Goal: Find specific page/section: Find specific page/section

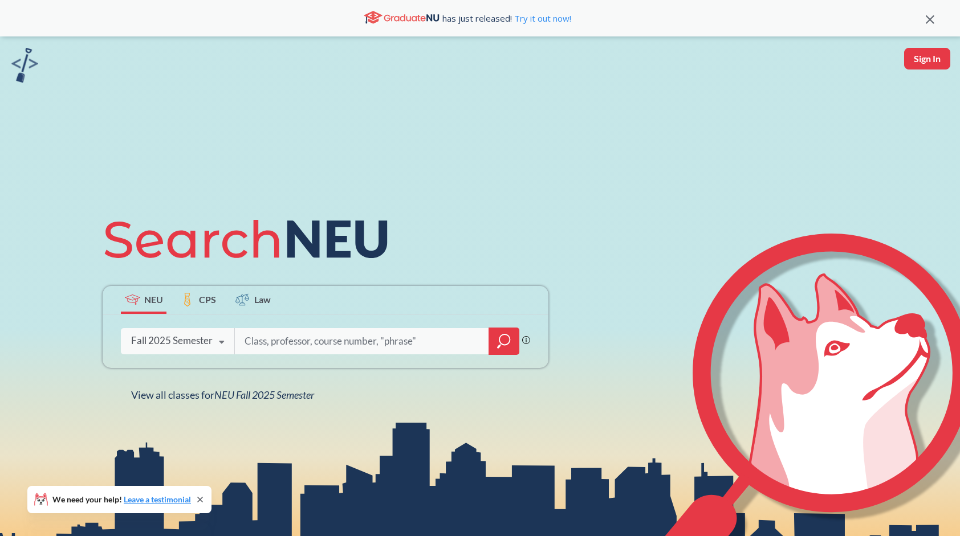
click at [168, 334] on div "Fall 2025 Semester Fall 2025 Semester Summer 2 2025 Semester Summer Full 2025 S…" at bounding box center [177, 341] width 113 height 29
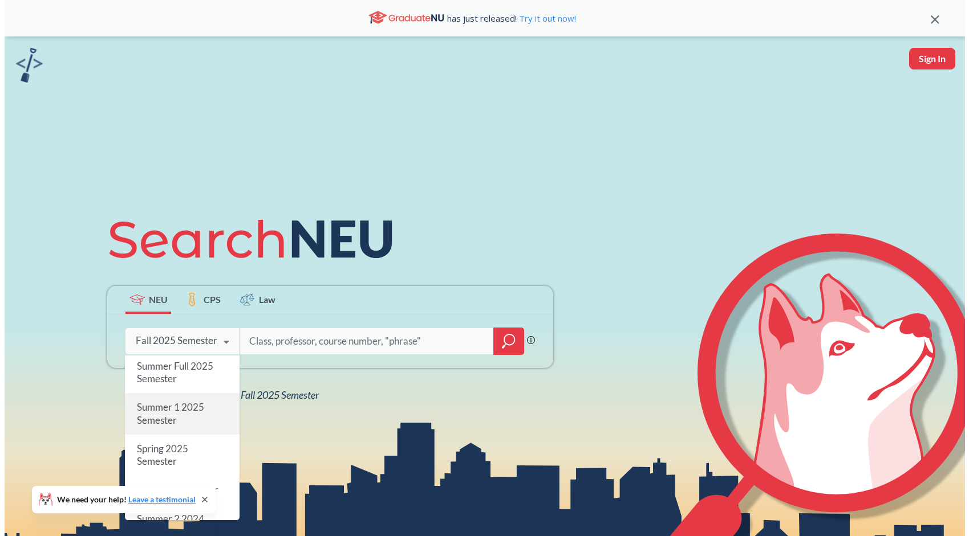
scroll to position [73, 0]
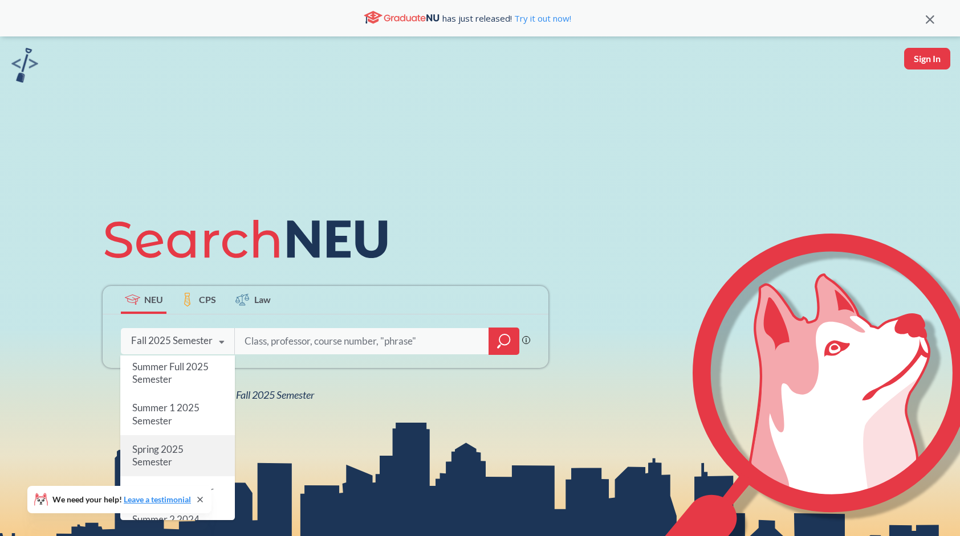
click at [191, 445] on div "Spring 2025 Semester" at bounding box center [177, 455] width 115 height 41
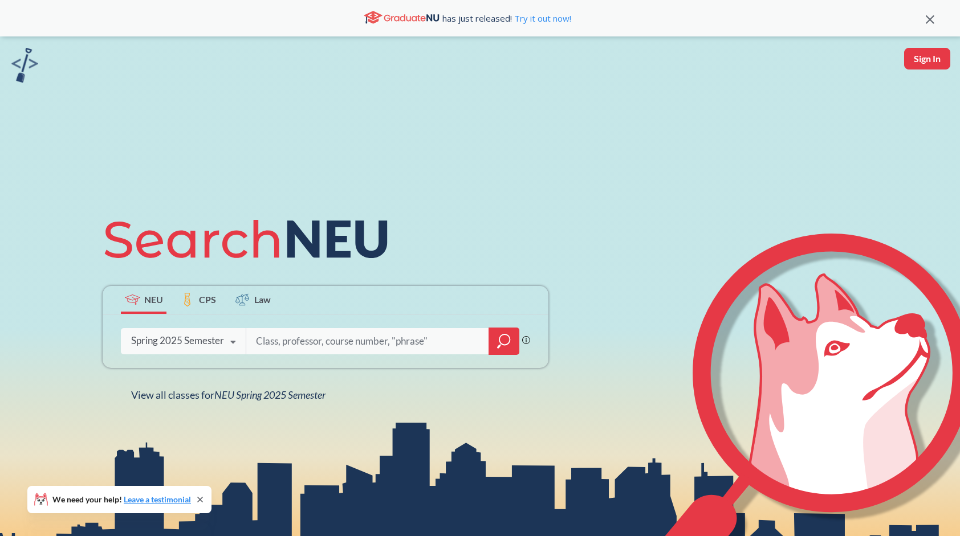
click at [314, 337] on input "search" at bounding box center [368, 342] width 226 height 24
paste input "COMM 2135"
type input "COMM 2135"
click at [502, 344] on icon "magnifying glass" at bounding box center [504, 340] width 10 height 10
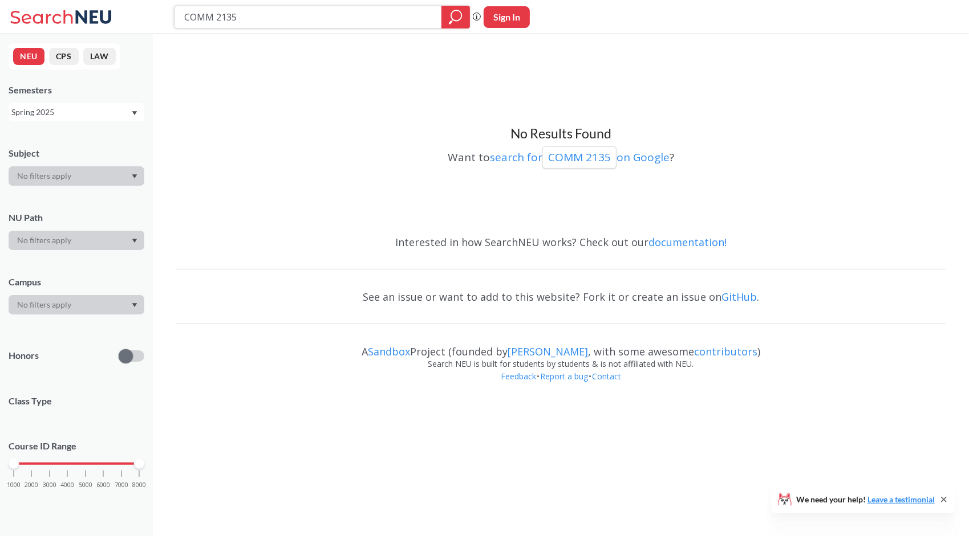
click at [445, 20] on div at bounding box center [455, 17] width 29 height 23
click at [70, 113] on div "Spring 2025" at bounding box center [70, 112] width 119 height 13
click at [66, 145] on div "Fall 2025" at bounding box center [77, 136] width 136 height 31
